Goal: Transaction & Acquisition: Purchase product/service

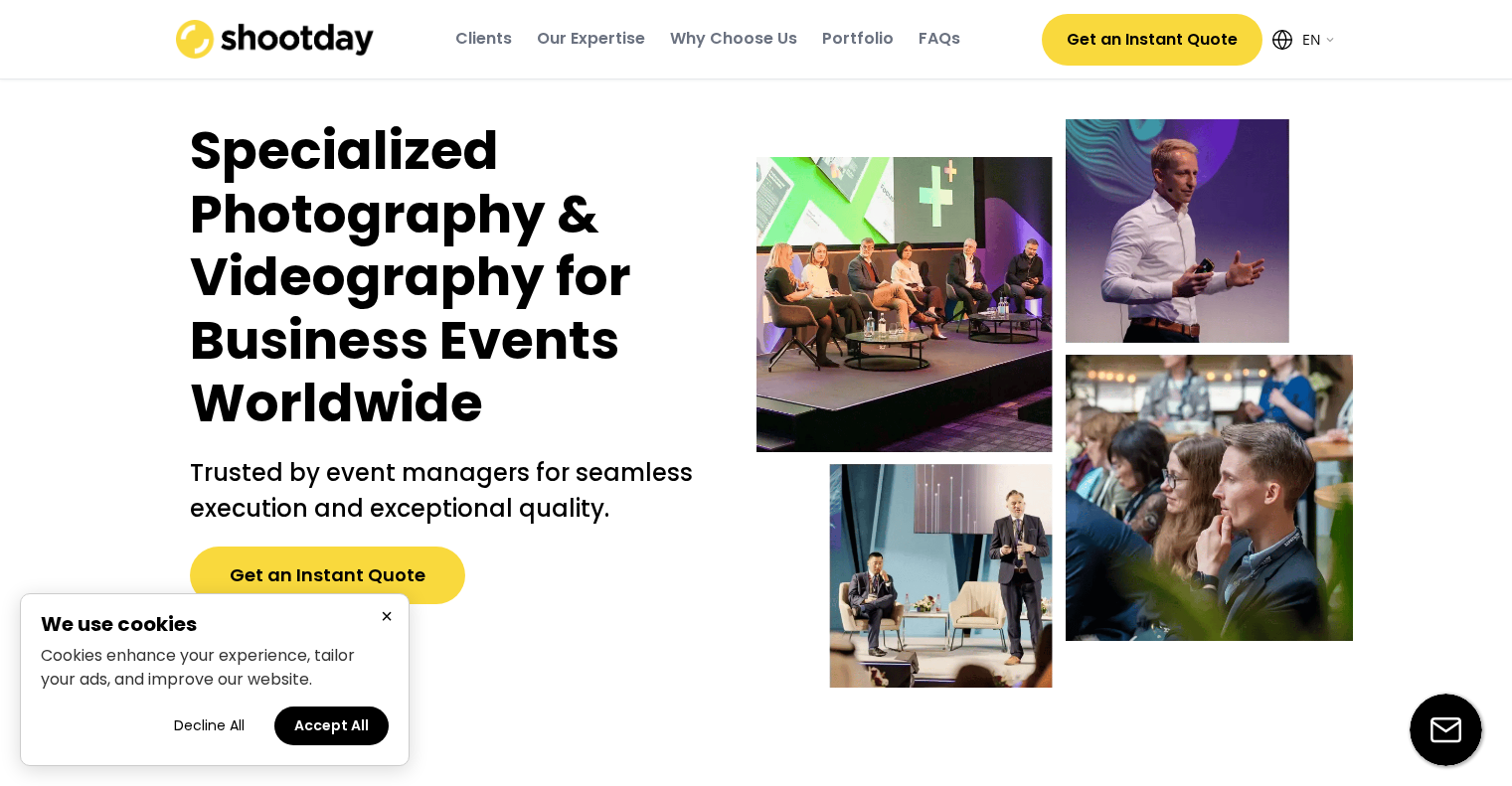
select select ""en""
click at [381, 618] on button "×" at bounding box center [386, 617] width 24 height 25
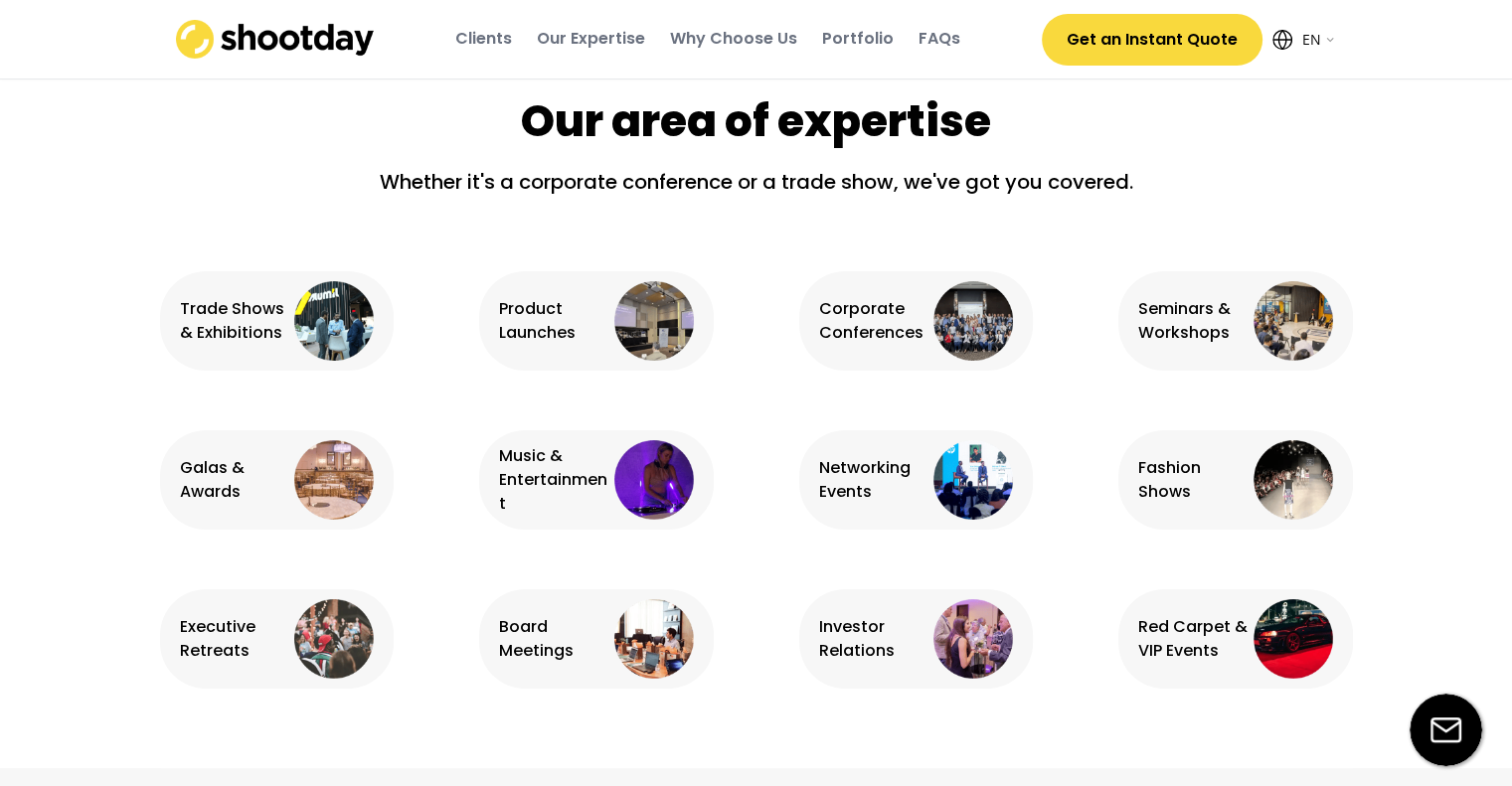
scroll to position [1379, 0]
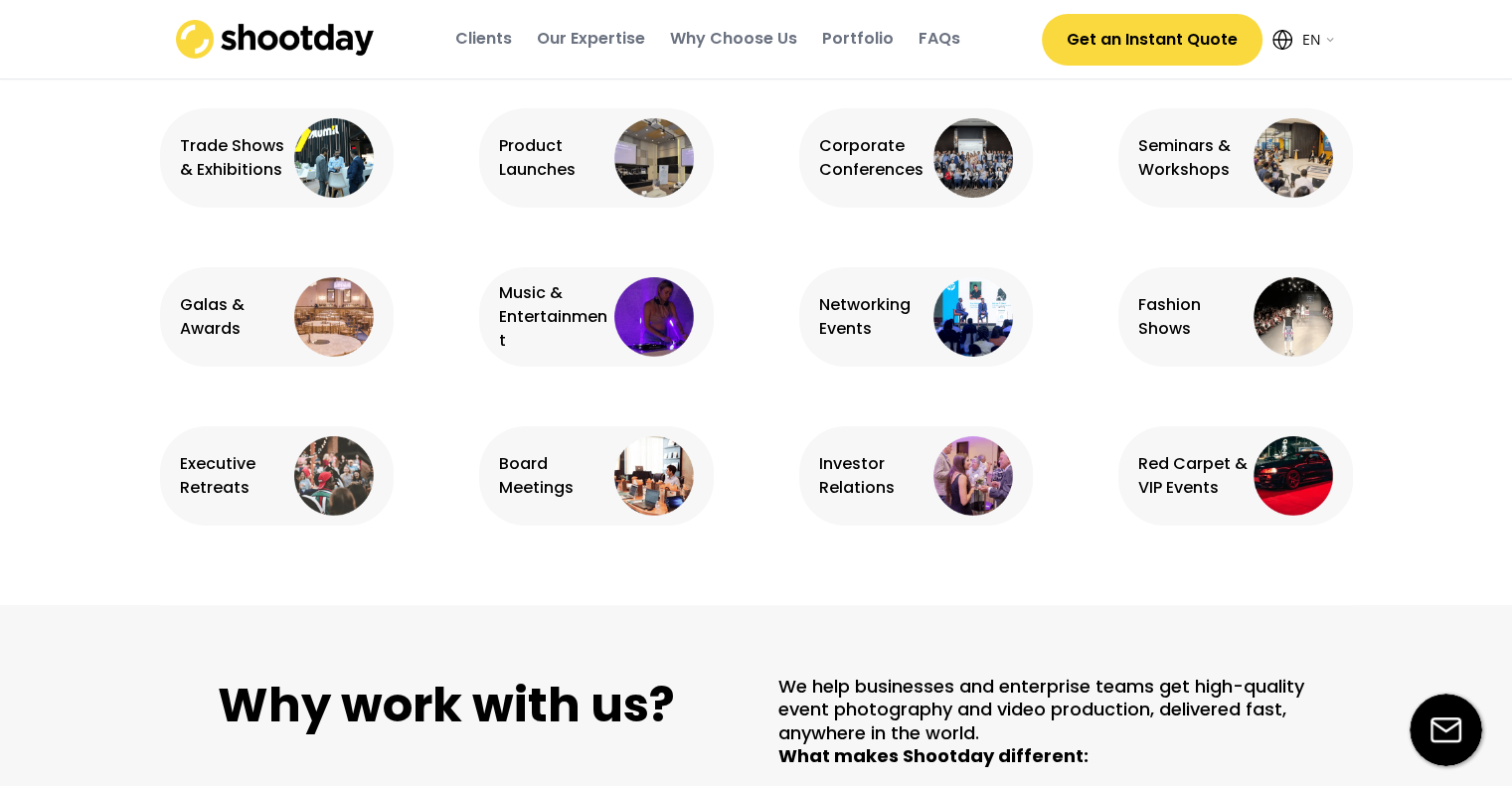
click at [573, 334] on div "Music & Entertainment" at bounding box center [554, 317] width 111 height 72
click at [536, 306] on div "Music & Entertainment" at bounding box center [554, 317] width 111 height 72
click at [682, 313] on img at bounding box center [654, 317] width 80 height 80
click at [510, 321] on div "Music & Entertainment" at bounding box center [554, 317] width 111 height 72
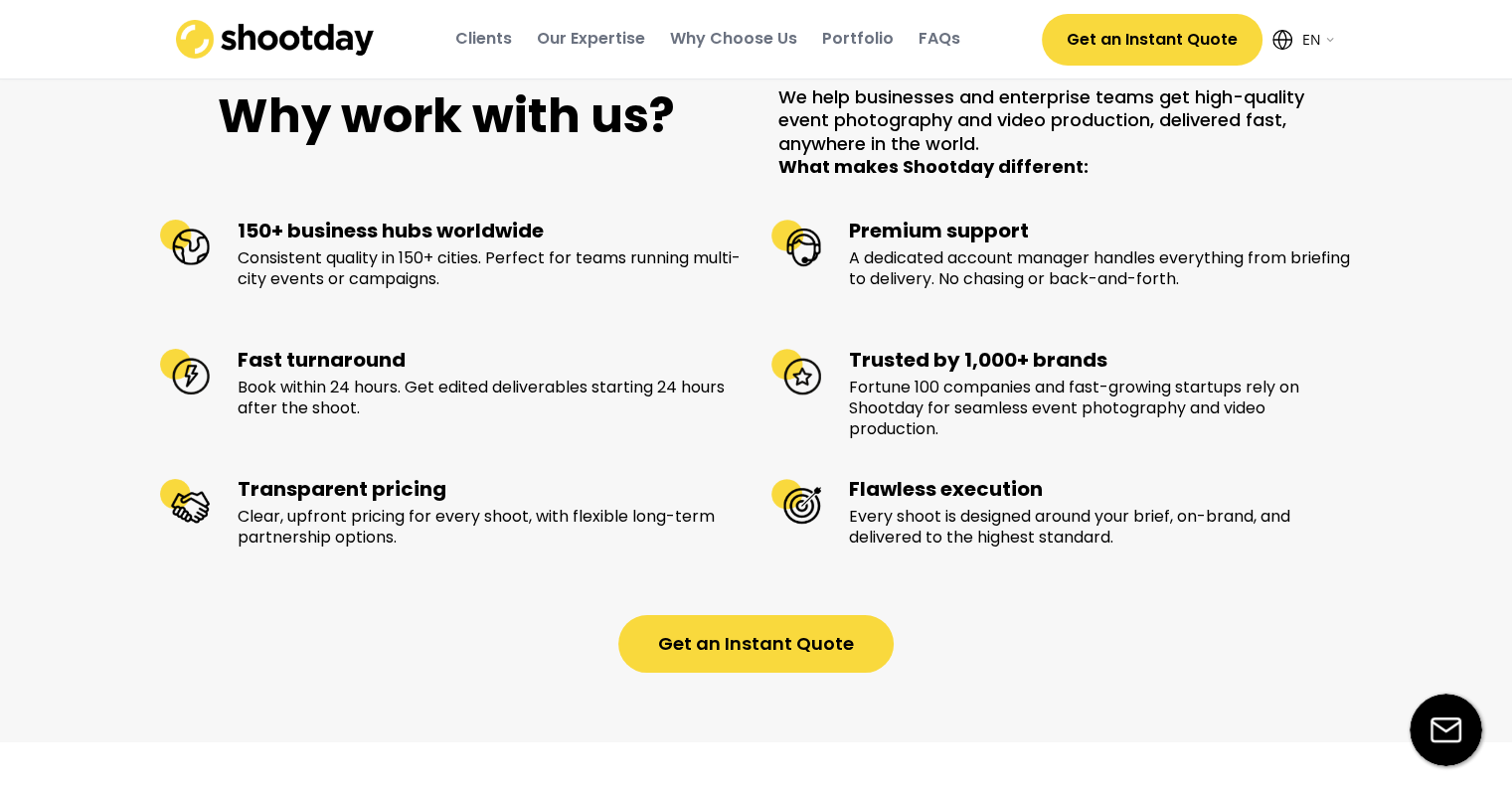
scroll to position [2151, 0]
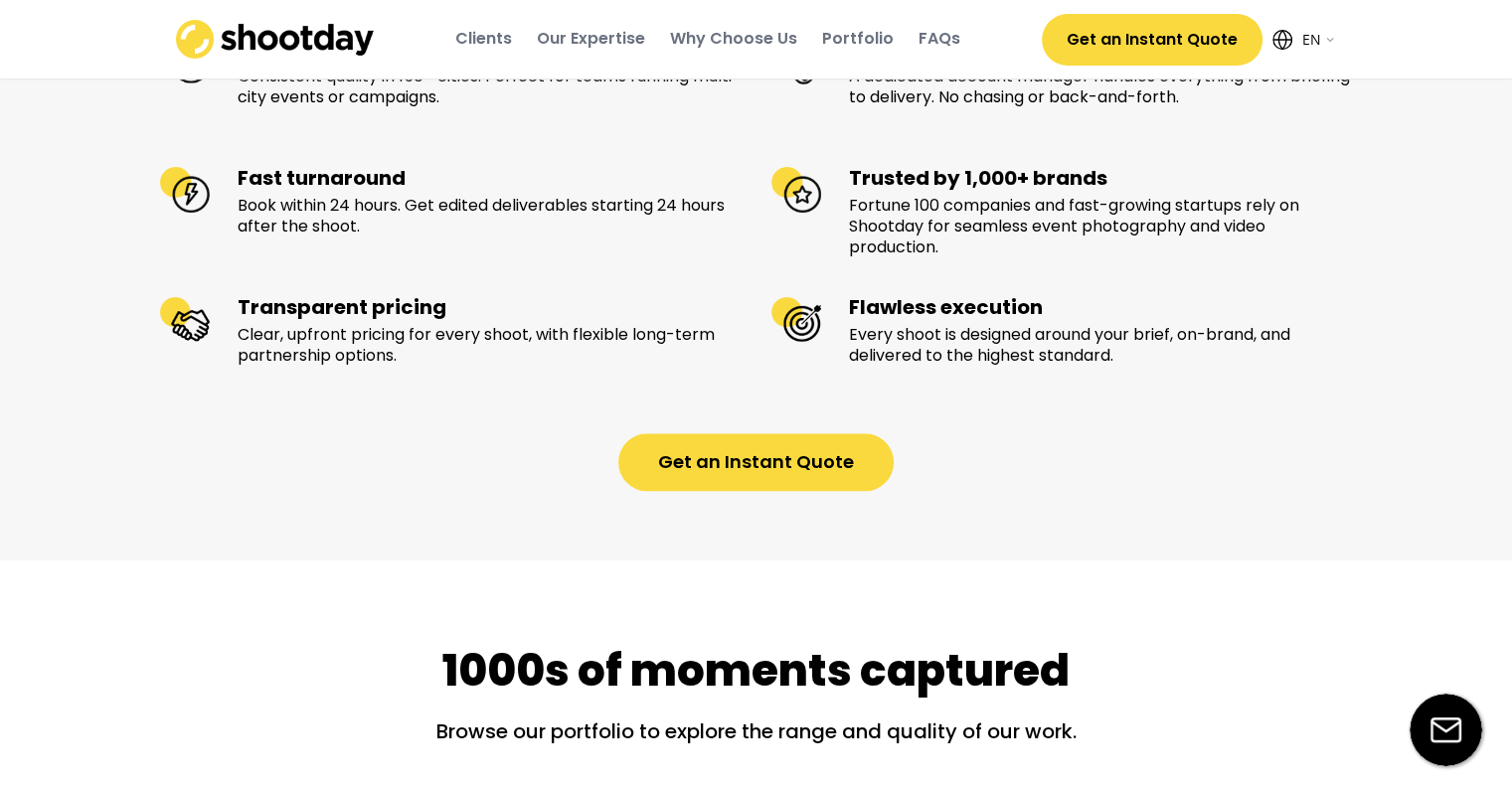
click at [733, 485] on button "Get an Instant Quote" at bounding box center [756, 462] width 275 height 58
